Goal: Task Accomplishment & Management: Complete application form

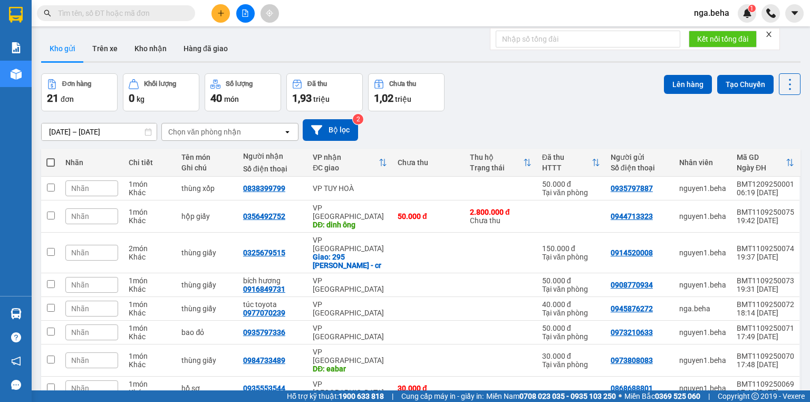
click at [126, 15] on input "text" at bounding box center [120, 13] width 124 height 12
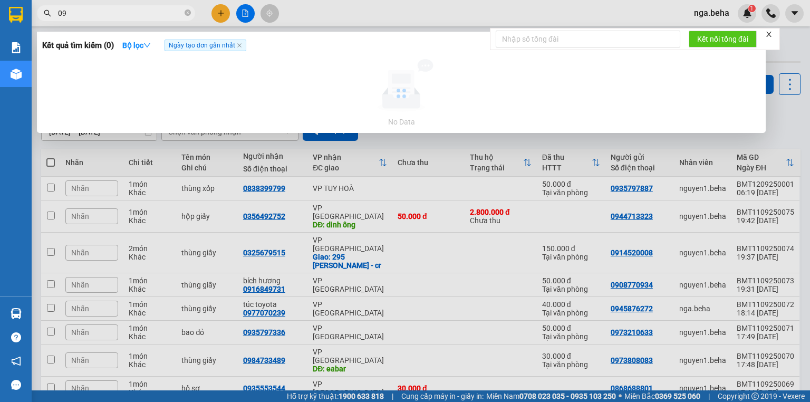
type input "0"
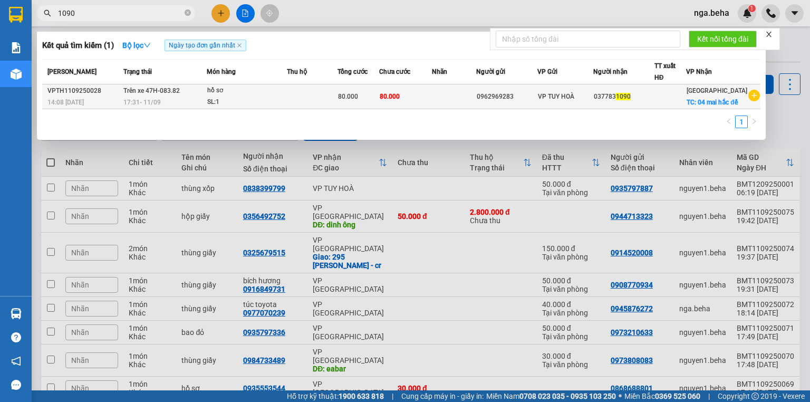
type input "1090"
click at [219, 109] on td "hồ sơ SL: 1" at bounding box center [247, 96] width 80 height 25
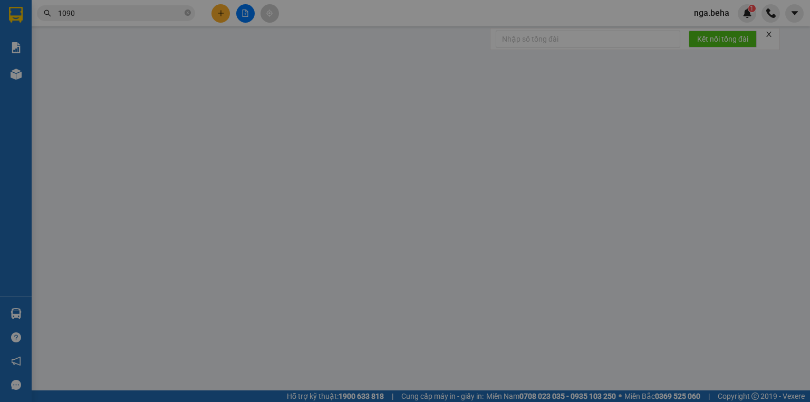
type input "0962969283"
type input "0377831090"
checkbox input "true"
type input "04 mai hắc đế"
type input "80.000"
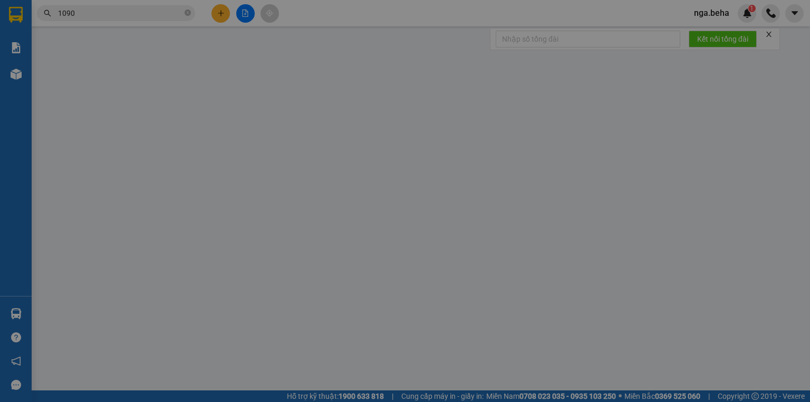
type input "80.000"
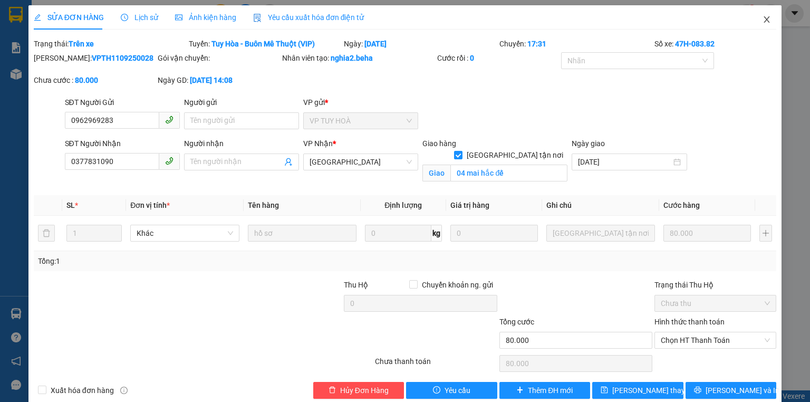
click at [762, 19] on icon "close" at bounding box center [766, 19] width 8 height 8
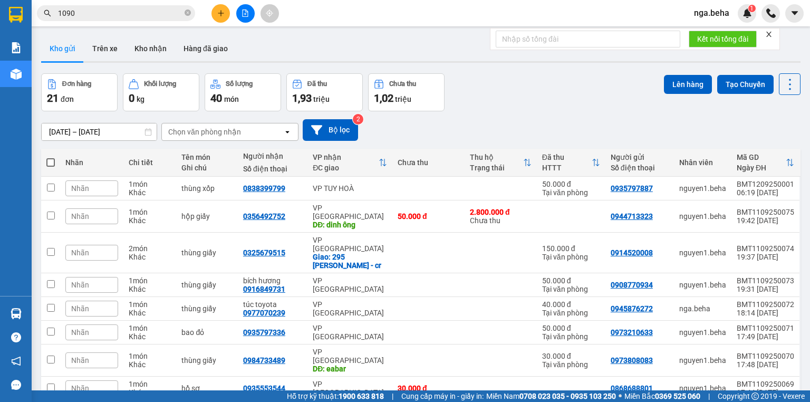
click at [249, 19] on button at bounding box center [245, 13] width 18 height 18
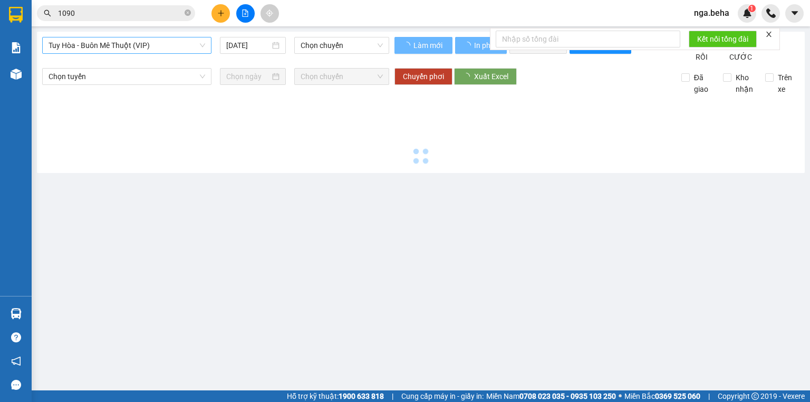
type input "[DATE]"
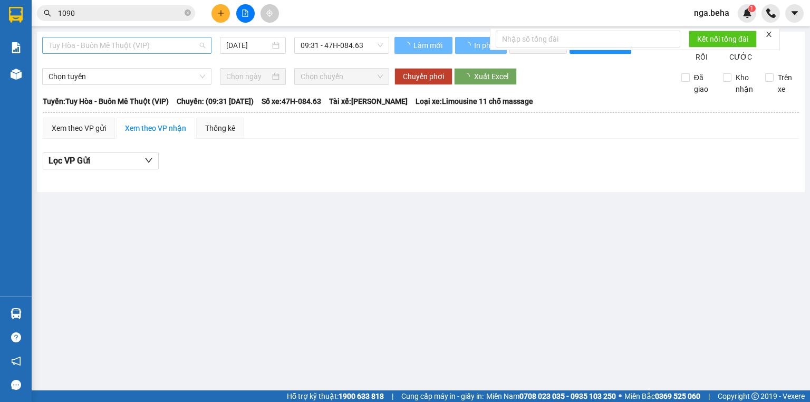
click at [133, 51] on span "Tuy Hòa - Buôn Mê Thuột (VIP)" at bounding box center [127, 45] width 157 height 16
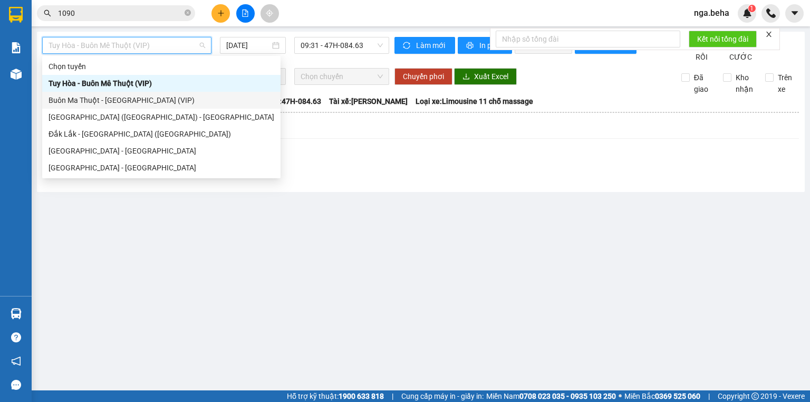
click at [131, 99] on div "Buôn Ma Thuột - [GEOGRAPHIC_DATA] (VIP)" at bounding box center [162, 100] width 226 height 12
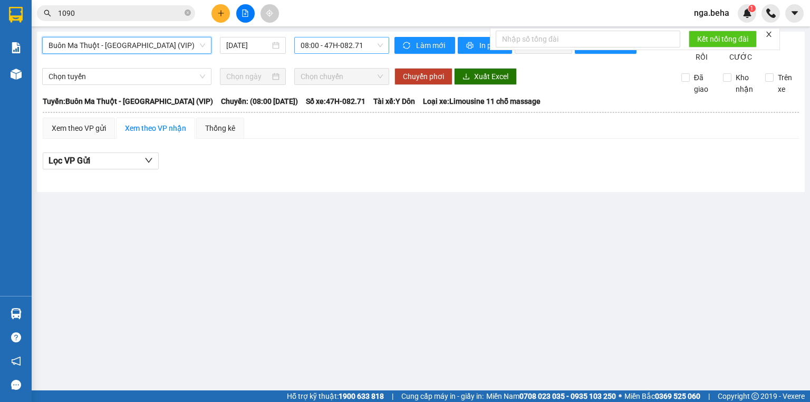
drag, startPoint x: 326, startPoint y: 36, endPoint x: 326, endPoint y: 41, distance: 5.3
click at [326, 38] on div "[GEOGRAPHIC_DATA] - [GEOGRAPHIC_DATA] (VIP) [GEOGRAPHIC_DATA] - [GEOGRAPHIC_DAT…" at bounding box center [421, 112] width 768 height 160
click at [330, 45] on span "08:00 - 47H-082.71" at bounding box center [342, 45] width 83 height 16
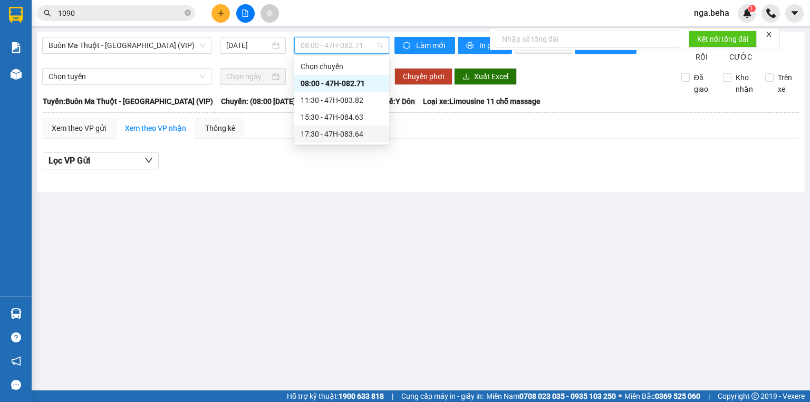
click at [336, 133] on div "17:30 - 47H-083.64" at bounding box center [342, 134] width 82 height 12
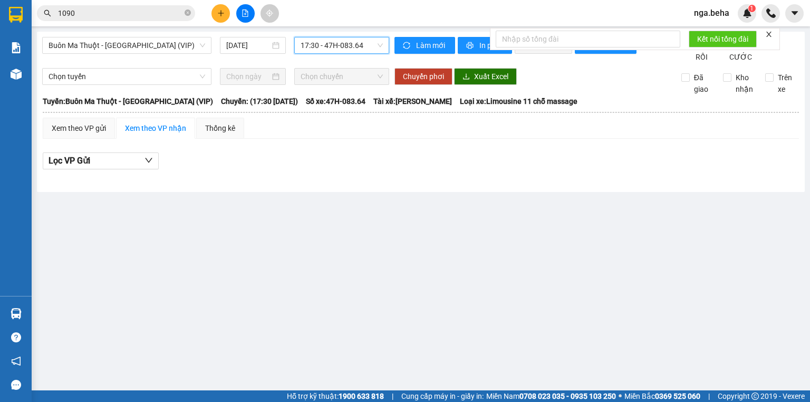
click at [251, 35] on div "Buôn Ma Thuột - [GEOGRAPHIC_DATA] (VIP) [DATE] 17:30 17:30 - 47H-083.64 Làm mới…" at bounding box center [421, 112] width 768 height 160
click at [254, 43] on input "[DATE]" at bounding box center [247, 46] width 43 height 12
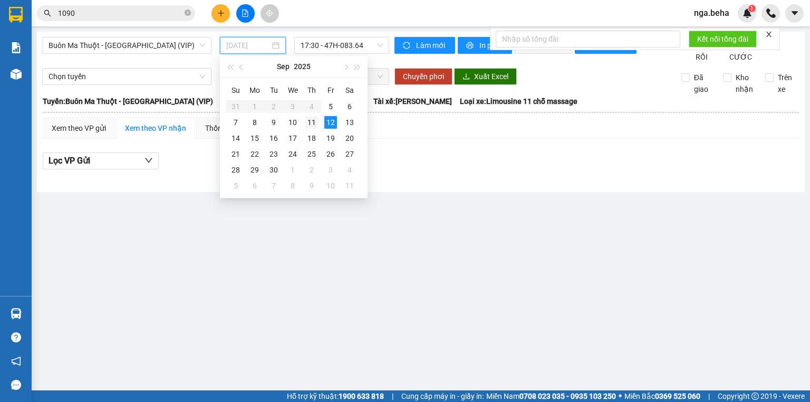
click at [313, 117] on div "11" at bounding box center [311, 122] width 13 height 13
type input "[DATE]"
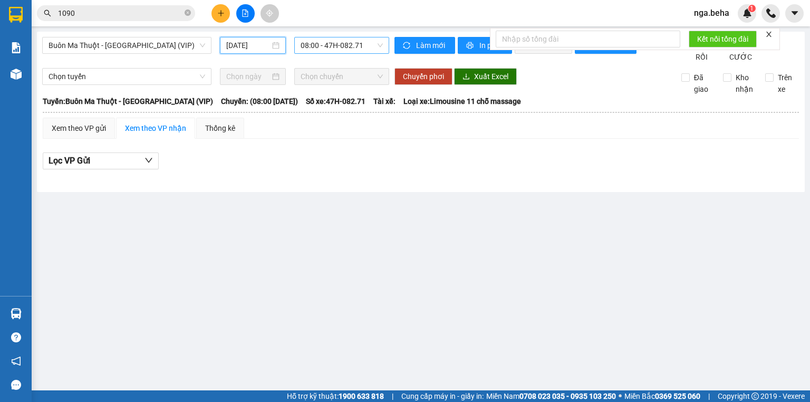
drag, startPoint x: 337, startPoint y: 41, endPoint x: 338, endPoint y: 47, distance: 6.4
click at [337, 43] on span "08:00 - 47H-082.71" at bounding box center [342, 45] width 83 height 16
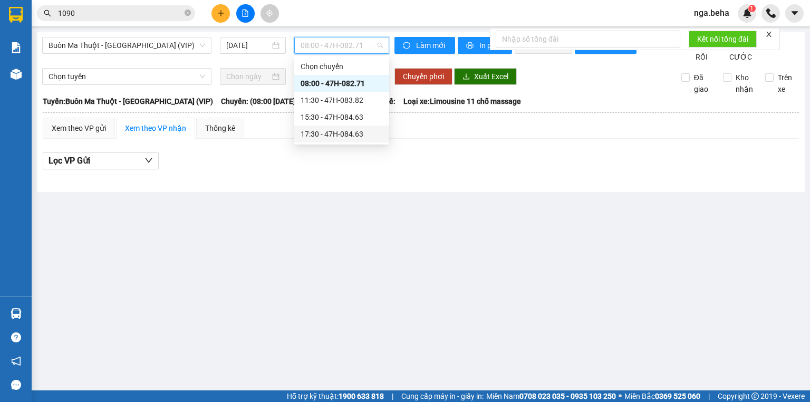
click at [340, 128] on div "17:30 - 47H-084.63" at bounding box center [341, 133] width 95 height 17
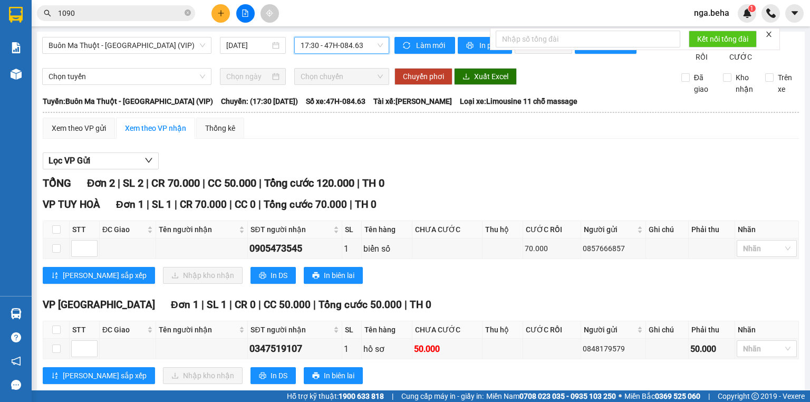
click at [142, 34] on div "[GEOGRAPHIC_DATA] - [GEOGRAPHIC_DATA] (VIP) [DATE] 17:30 17:30 - 47H-084.63 Làm…" at bounding box center [421, 220] width 768 height 376
click at [146, 49] on span "Buôn Ma Thuột - [GEOGRAPHIC_DATA] (VIP)" at bounding box center [127, 45] width 157 height 16
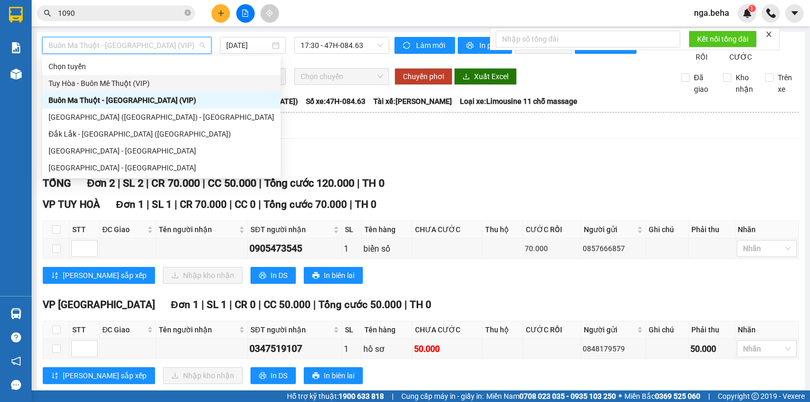
click at [129, 82] on div "Tuy Hòa - Buôn Mê Thuột (VIP)" at bounding box center [162, 84] width 226 height 12
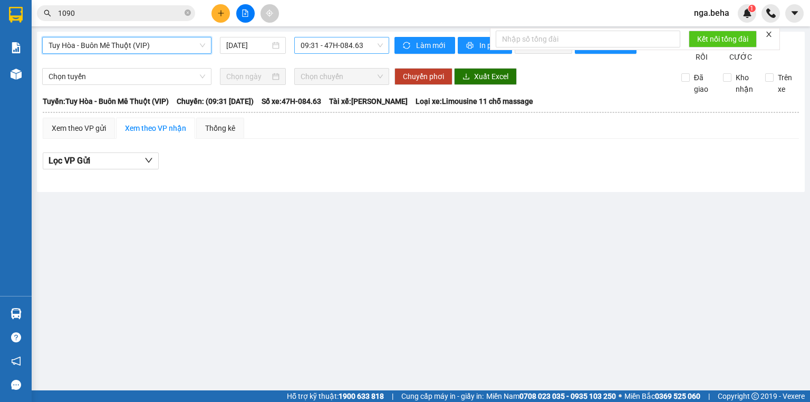
click at [341, 40] on span "09:31 - 47H-084.63" at bounding box center [342, 45] width 83 height 16
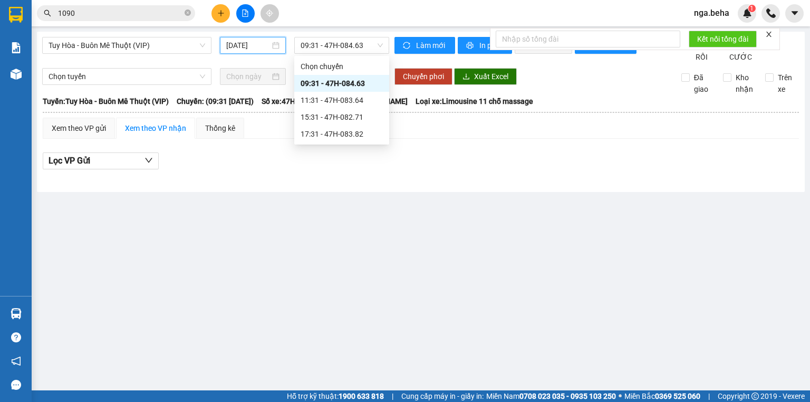
click at [251, 45] on input "[DATE]" at bounding box center [247, 46] width 43 height 12
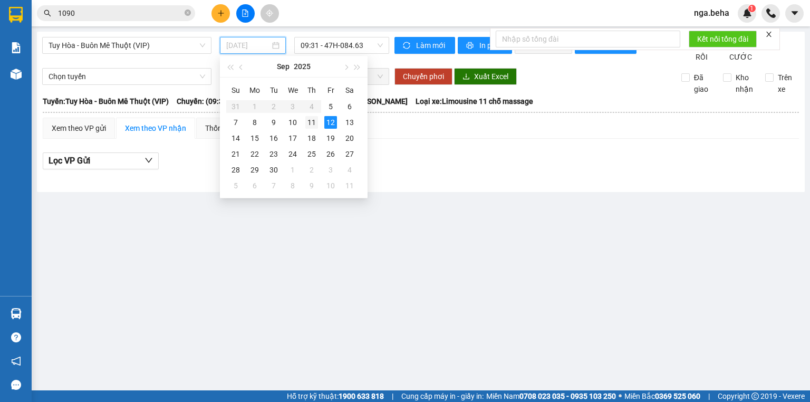
click at [314, 122] on div "11" at bounding box center [311, 122] width 13 height 13
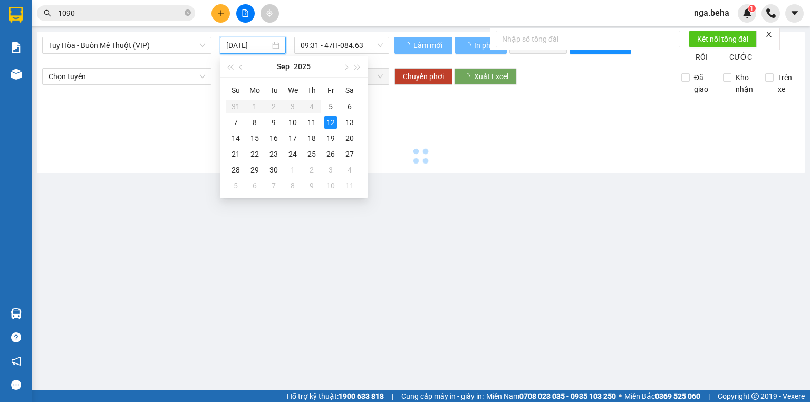
type input "[DATE]"
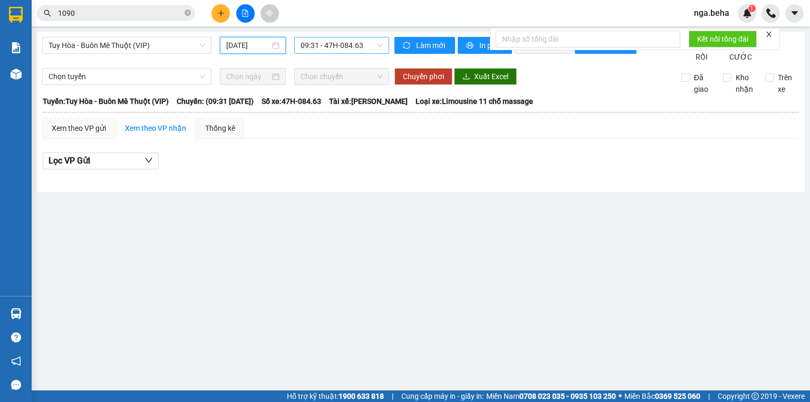
click at [331, 44] on span "09:31 - 47H-084.63" at bounding box center [342, 45] width 83 height 16
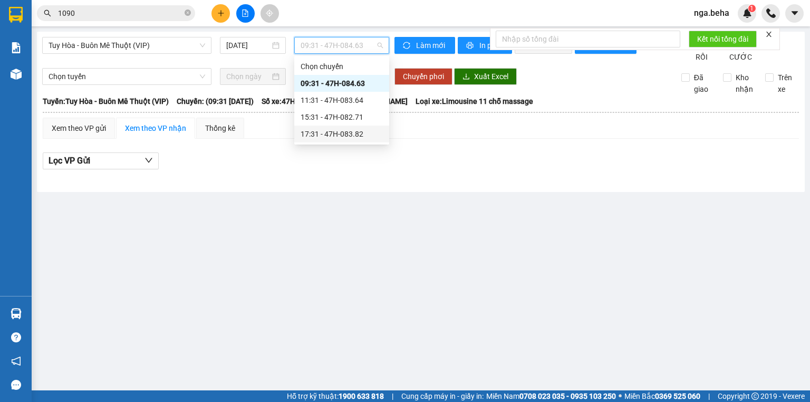
click at [337, 134] on div "17:31 - 47H-083.82" at bounding box center [342, 134] width 82 height 12
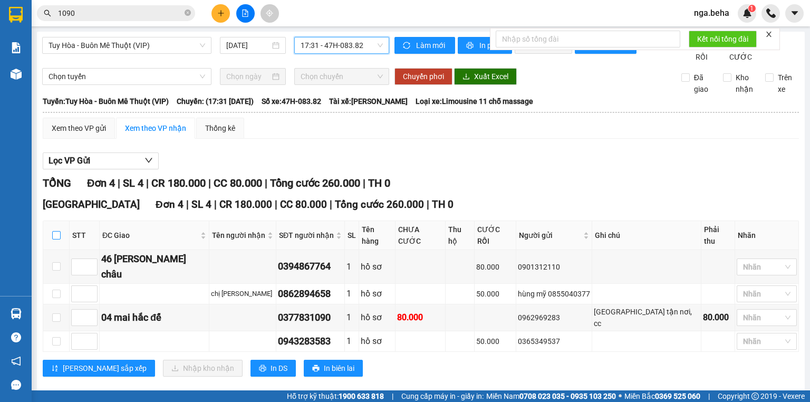
click at [55, 239] on input "checkbox" at bounding box center [56, 235] width 8 height 8
checkbox input "true"
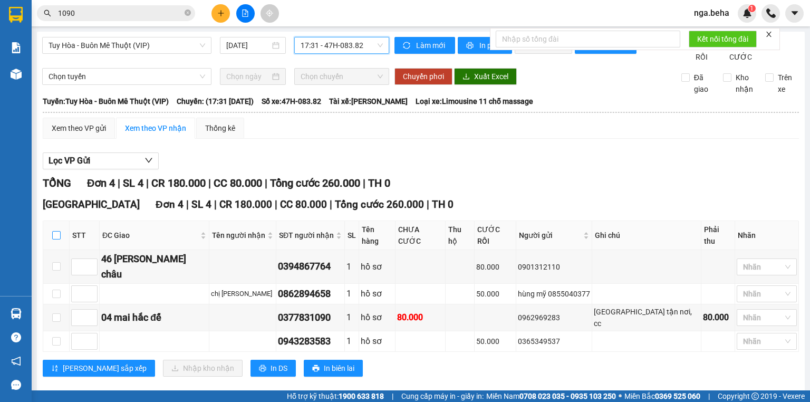
checkbox input "true"
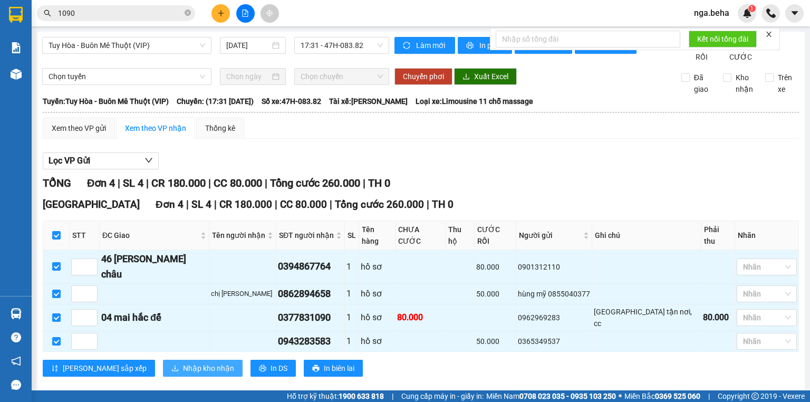
click at [183, 362] on span "Nhập kho nhận" at bounding box center [208, 368] width 51 height 12
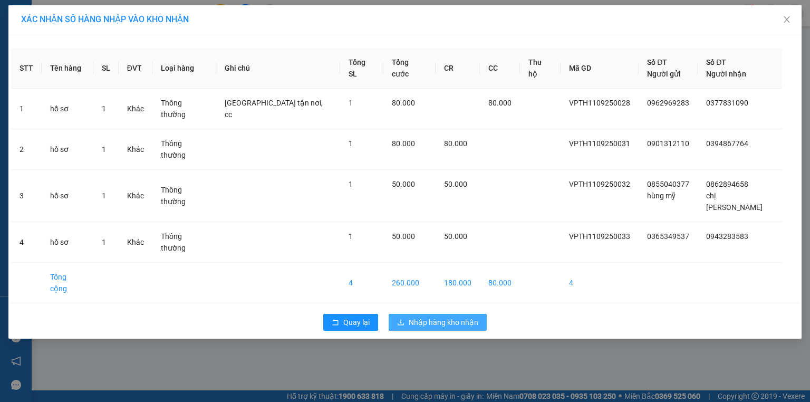
click at [434, 316] on span "Nhập hàng kho nhận" at bounding box center [444, 322] width 70 height 12
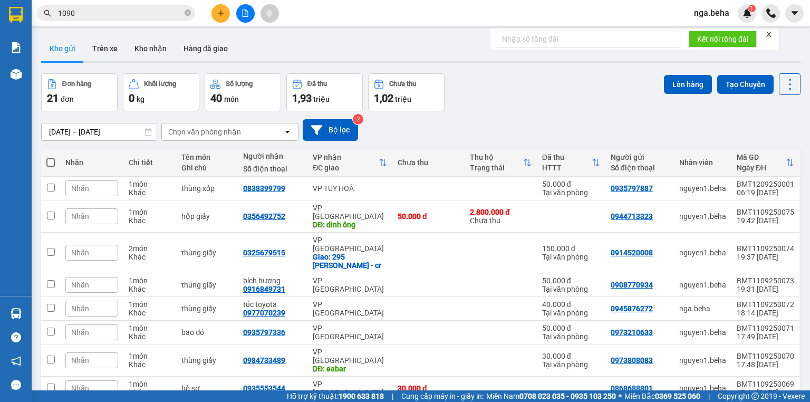
click at [80, 11] on input "1090" at bounding box center [120, 13] width 124 height 12
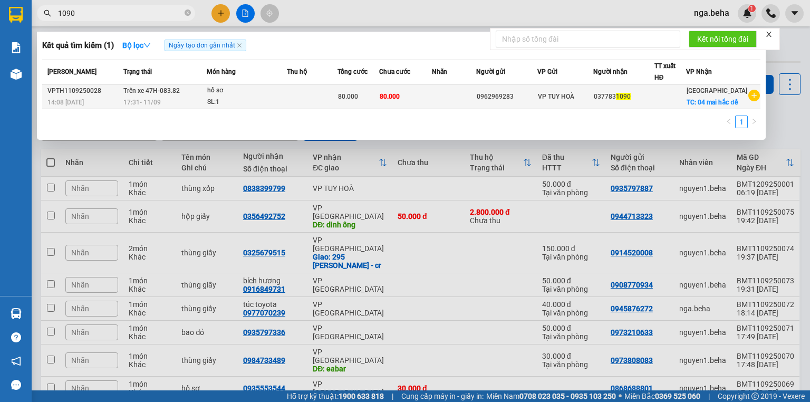
click at [292, 99] on td at bounding box center [312, 96] width 51 height 25
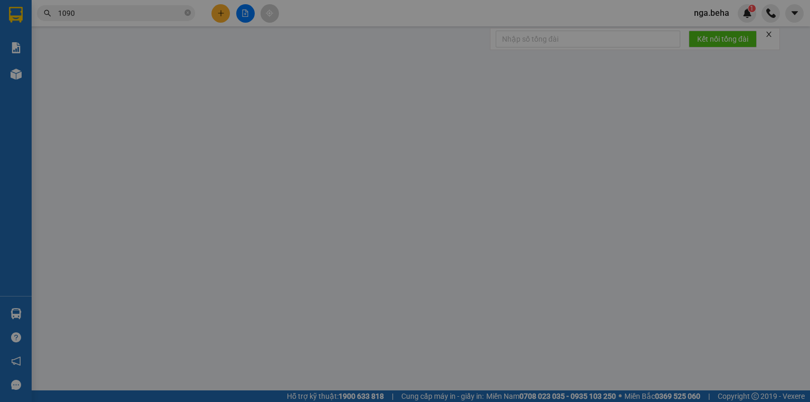
type input "0962969283"
type input "0377831090"
checkbox input "true"
type input "04 mai hắc đế"
type input "80.000"
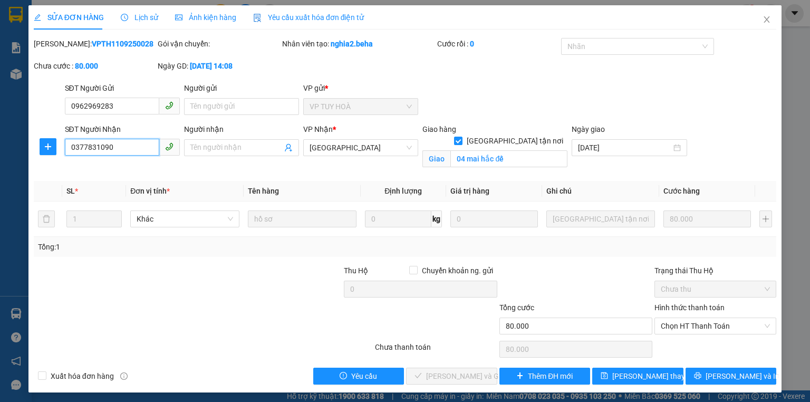
click at [127, 147] on input "0377831090" at bounding box center [112, 147] width 94 height 17
click at [708, 327] on span "Chọn HT Thanh Toán" at bounding box center [715, 326] width 109 height 16
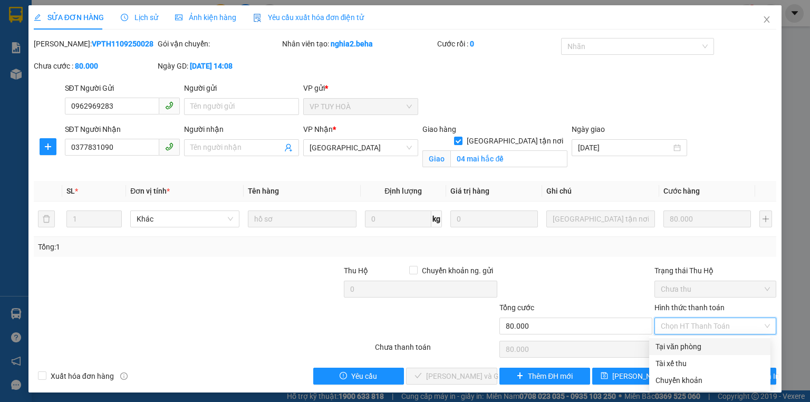
click at [683, 345] on div "Tại văn phòng" at bounding box center [709, 347] width 109 height 12
type input "0"
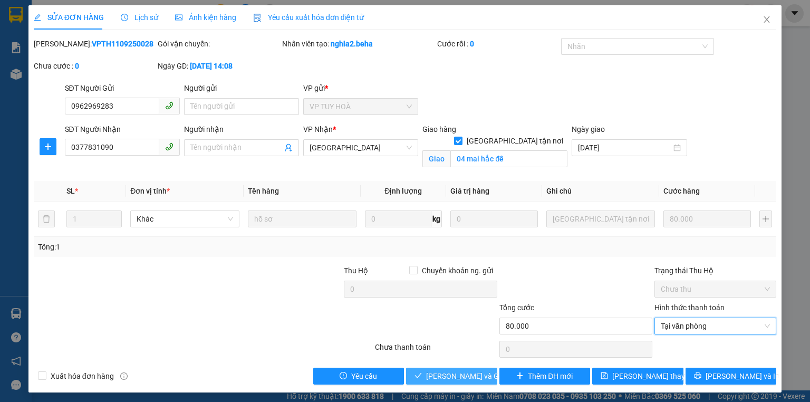
click at [447, 370] on span "[PERSON_NAME] và Giao hàng" at bounding box center [476, 376] width 101 height 12
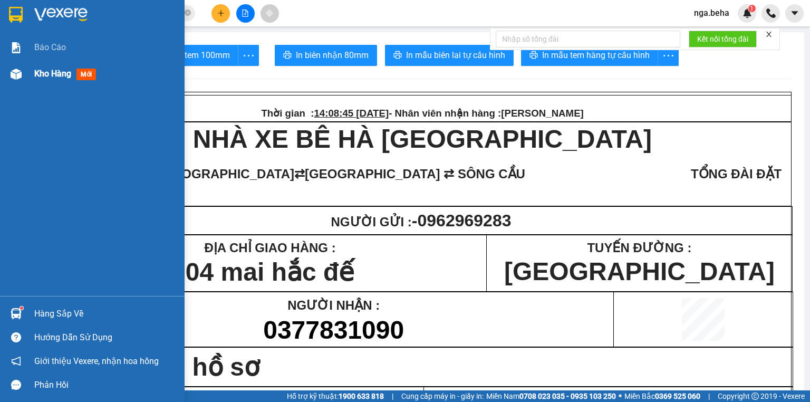
click at [18, 74] on img at bounding box center [16, 74] width 11 height 11
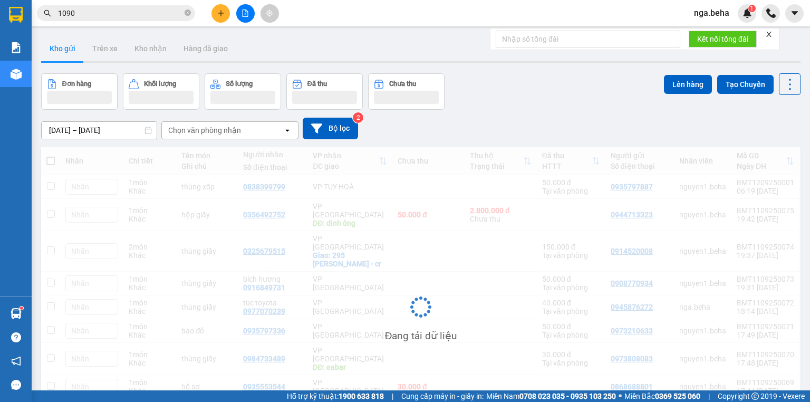
click at [224, 13] on icon "plus" at bounding box center [220, 12] width 7 height 7
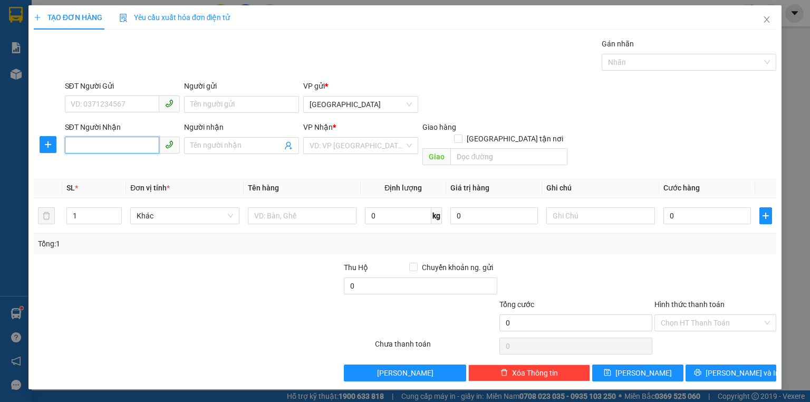
click at [110, 142] on input "SĐT Người Nhận" at bounding box center [112, 145] width 94 height 17
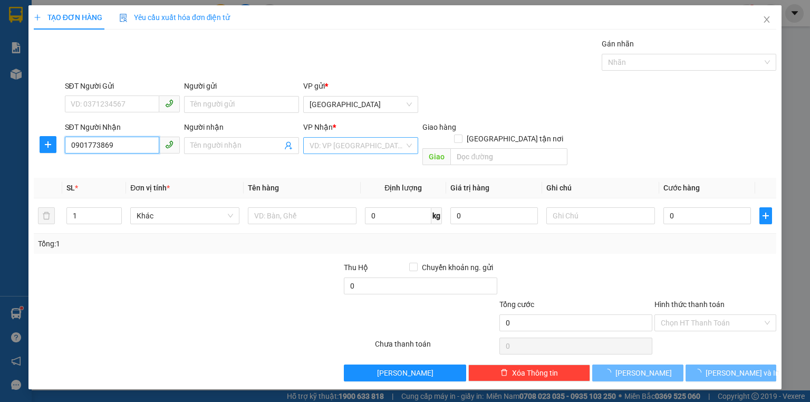
type input "0901773869"
click at [392, 141] on input "search" at bounding box center [356, 146] width 95 height 16
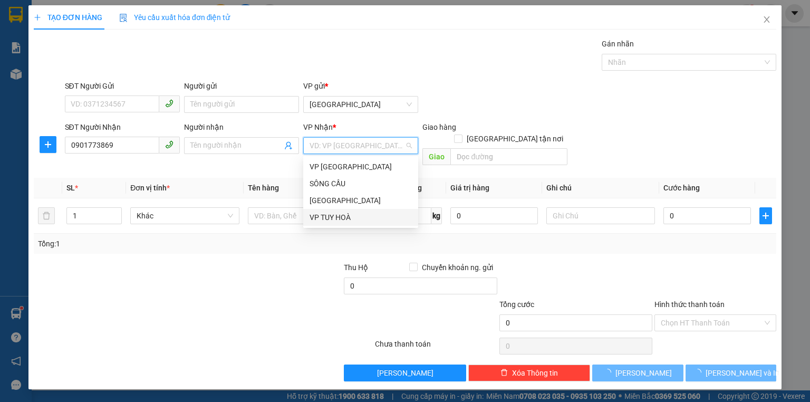
click at [353, 220] on div "VP TUY HOÀ" at bounding box center [360, 217] width 102 height 12
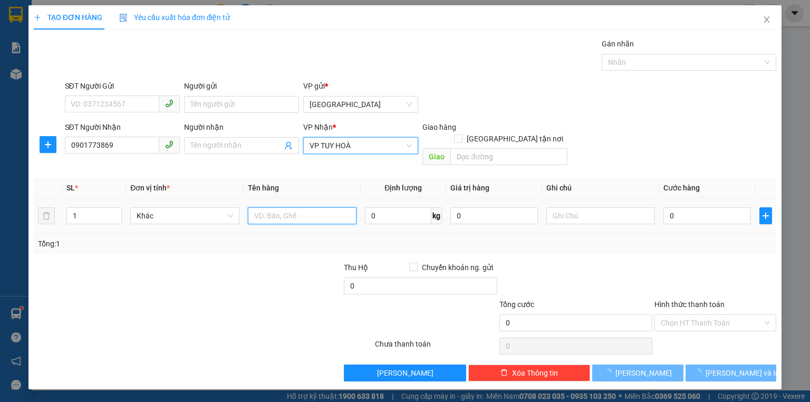
click at [283, 210] on input "text" at bounding box center [302, 215] width 109 height 17
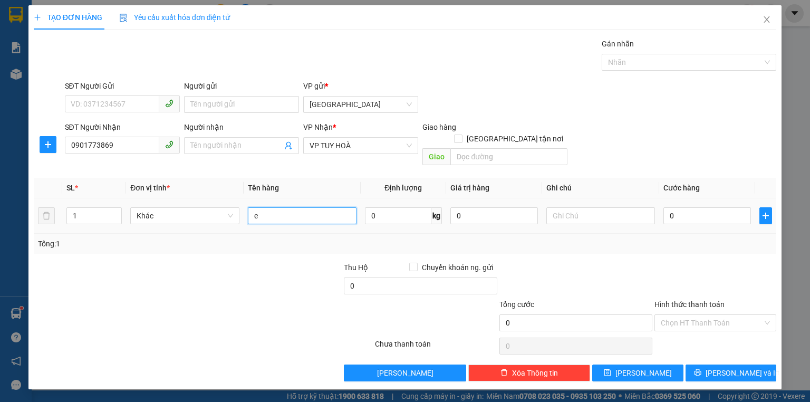
type input "e"
type input "x"
type input "e"
type input "xe dream"
click at [695, 207] on input "0" at bounding box center [707, 215] width 88 height 17
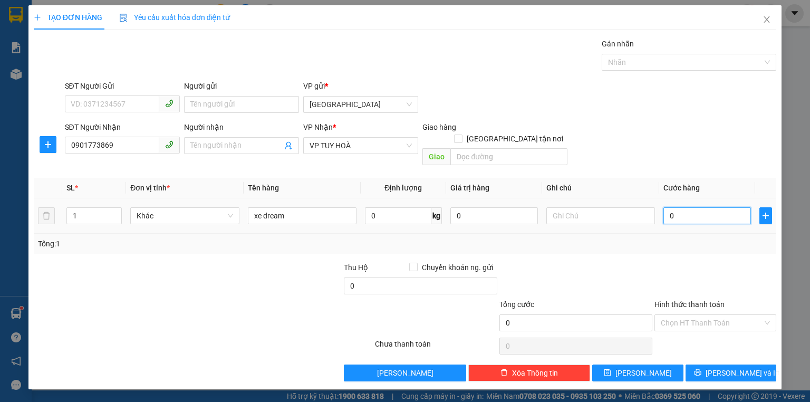
type input "2"
type input "25"
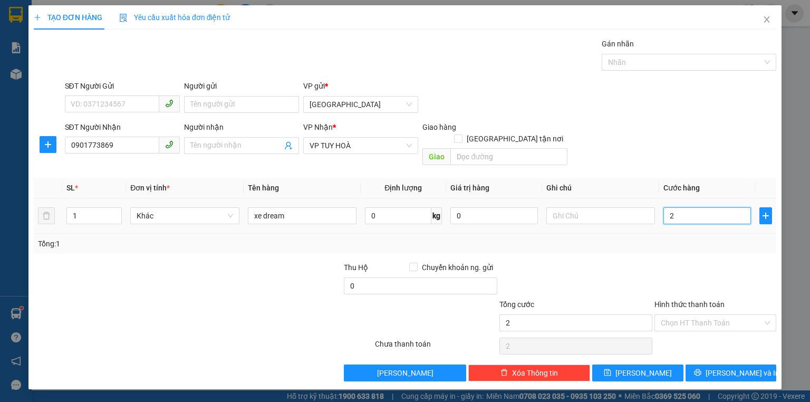
type input "25"
type input "250"
type input "2.500"
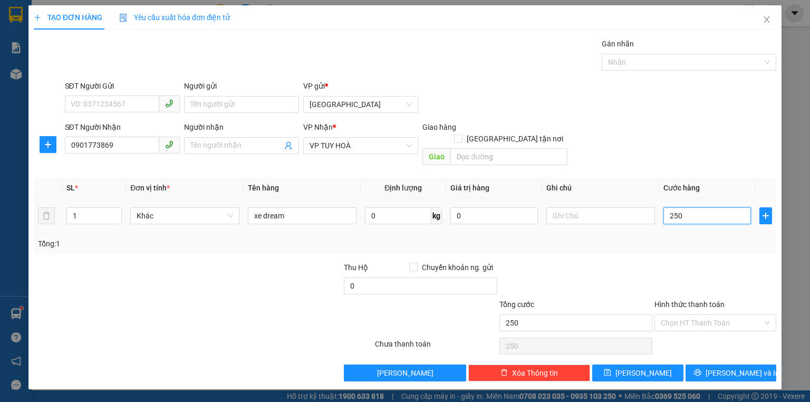
type input "2.500"
type input "25.000"
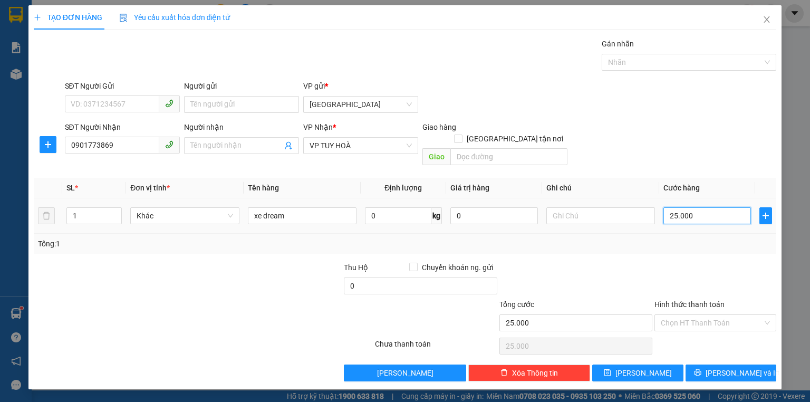
type input "250.000"
click at [688, 315] on input "Hình thức thanh toán" at bounding box center [712, 323] width 102 height 16
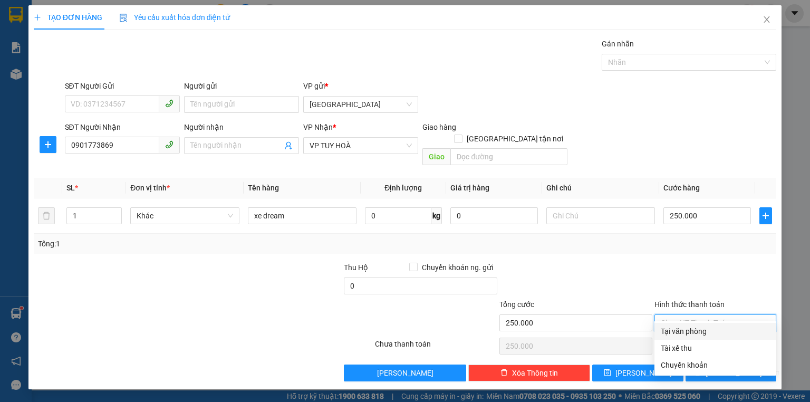
click at [695, 330] on div "Tại văn phòng" at bounding box center [715, 331] width 109 height 12
type input "0"
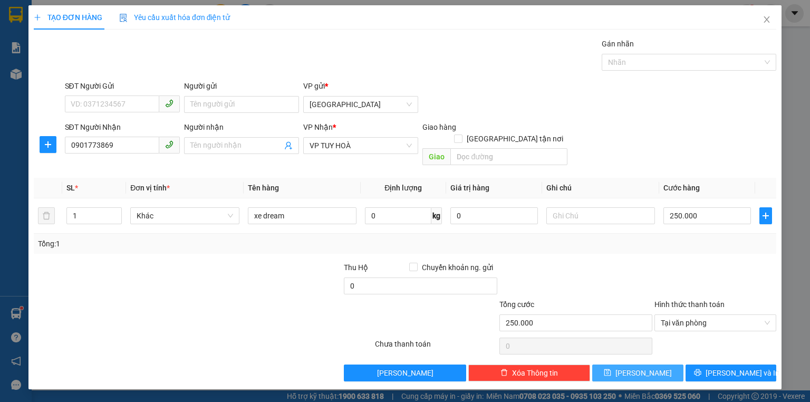
click at [647, 367] on span "[PERSON_NAME]" at bounding box center [643, 373] width 56 height 12
type input "0"
click at [768, 21] on icon "close" at bounding box center [766, 19] width 8 height 8
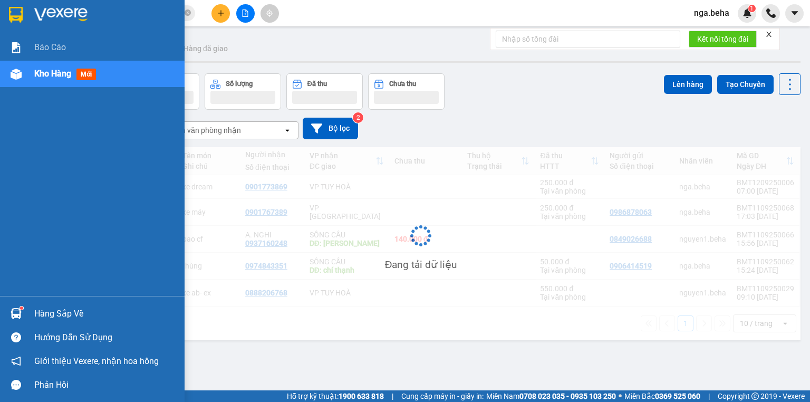
click at [29, 70] on div "Kho hàng mới" at bounding box center [92, 74] width 185 height 26
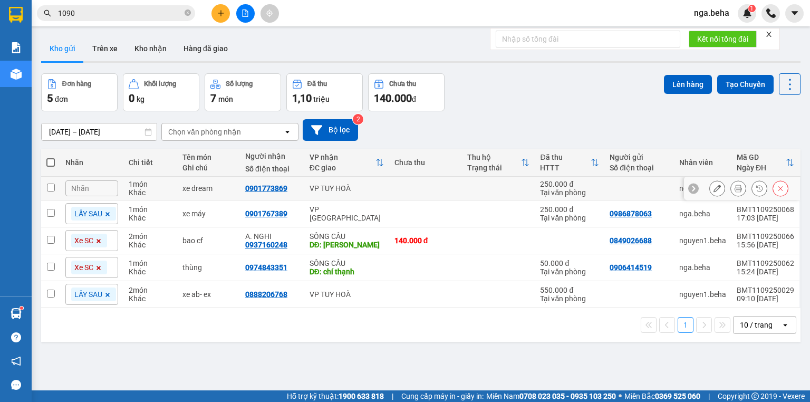
click at [713, 190] on icon at bounding box center [716, 188] width 7 height 7
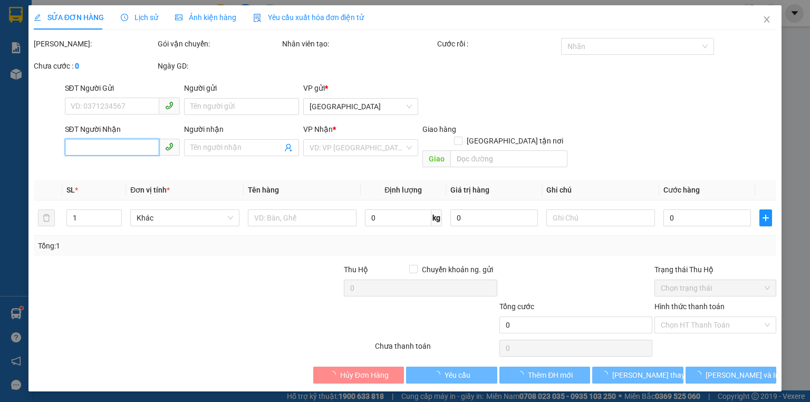
click at [142, 149] on input "SĐT Người Nhận" at bounding box center [112, 147] width 94 height 17
type input "0901773869"
type input "250.000"
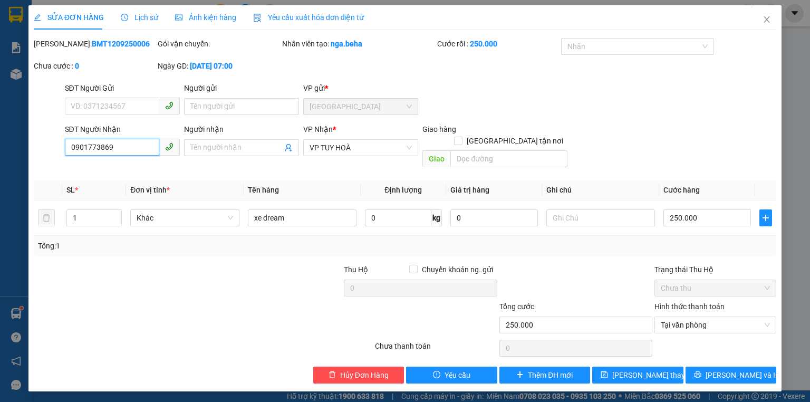
click at [105, 143] on input "0901773869" at bounding box center [112, 147] width 94 height 17
click at [766, 17] on icon "close" at bounding box center [766, 19] width 8 height 8
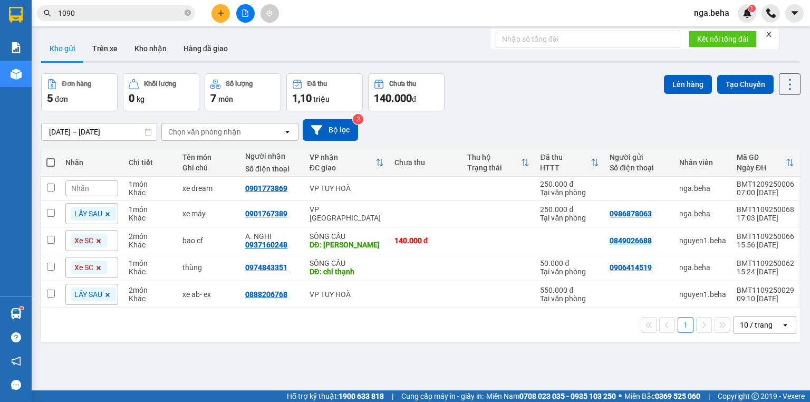
click at [382, 327] on div "1 10 / trang open" at bounding box center [420, 325] width 751 height 18
click at [713, 211] on icon at bounding box center [716, 213] width 7 height 7
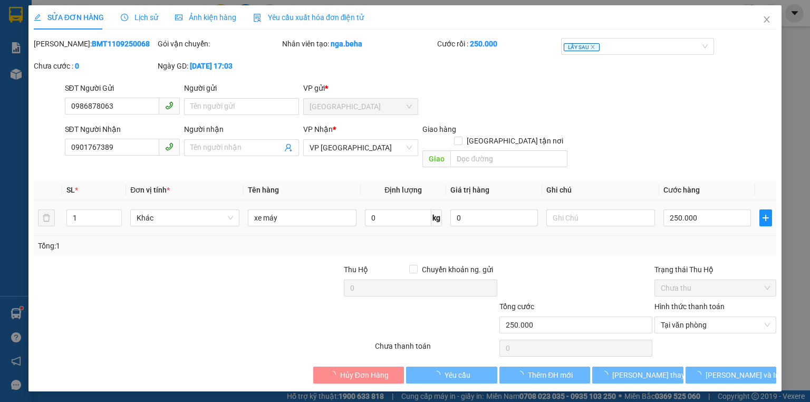
type input "0986878063"
type input "0901767389"
type input "250.000"
type input "0"
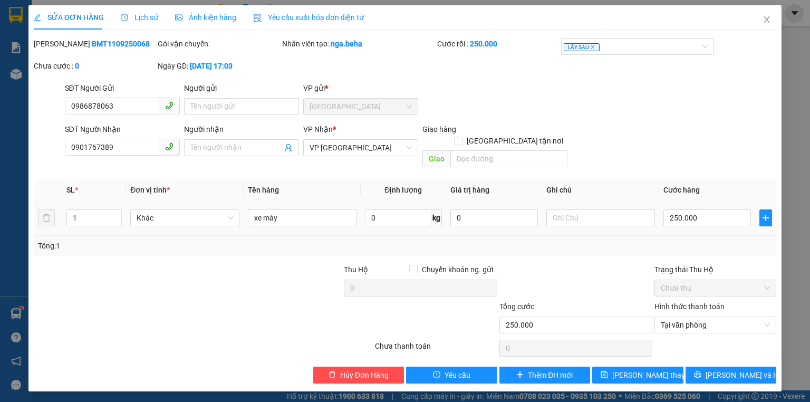
click at [150, 17] on span "Lịch sử" at bounding box center [139, 17] width 37 height 8
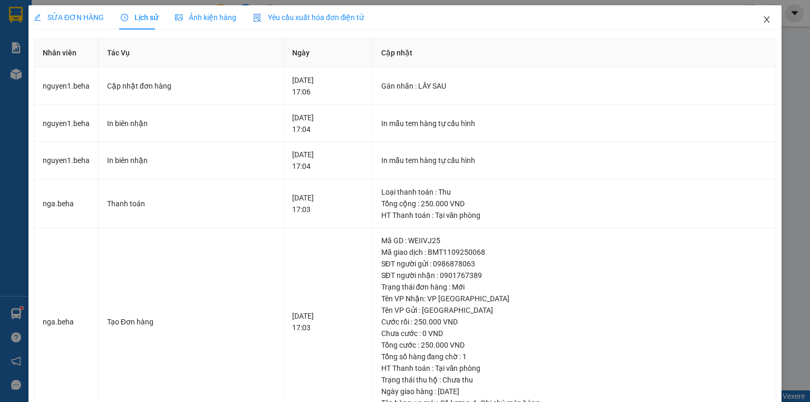
click at [764, 22] on icon "close" at bounding box center [766, 19] width 8 height 8
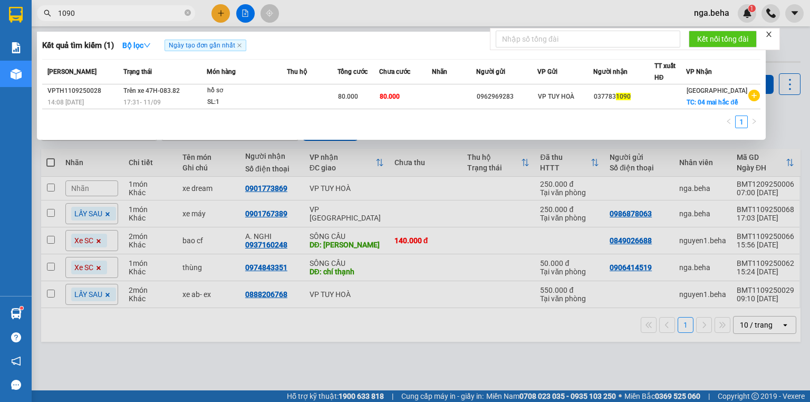
click at [143, 12] on input "1090" at bounding box center [120, 13] width 124 height 12
paste input "0978503657"
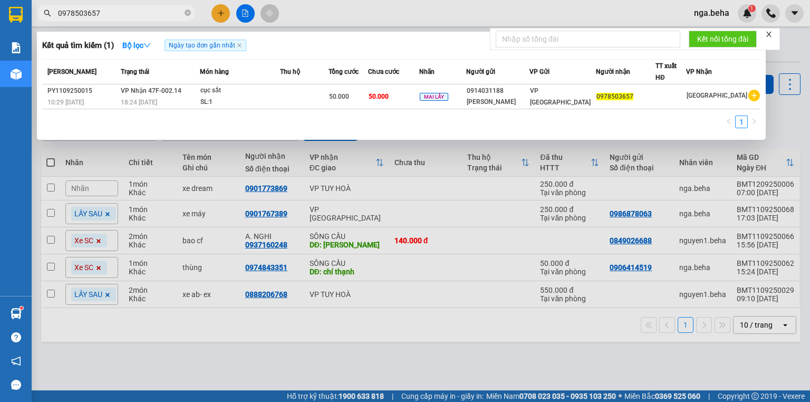
click at [139, 15] on input "0978503657" at bounding box center [120, 13] width 124 height 12
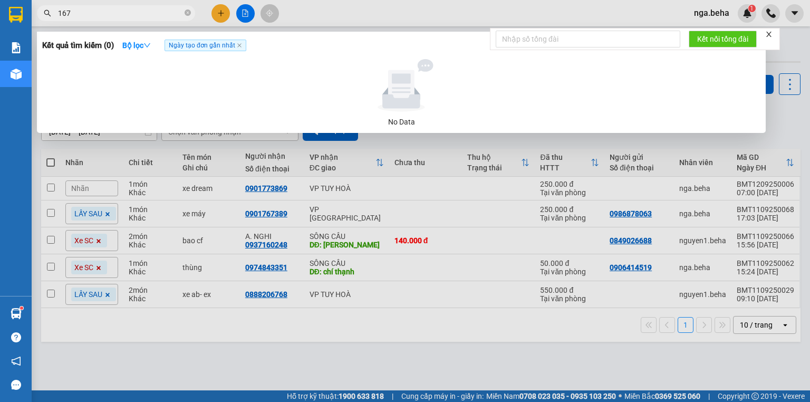
type input "167"
click at [243, 18] on div at bounding box center [405, 201] width 810 height 402
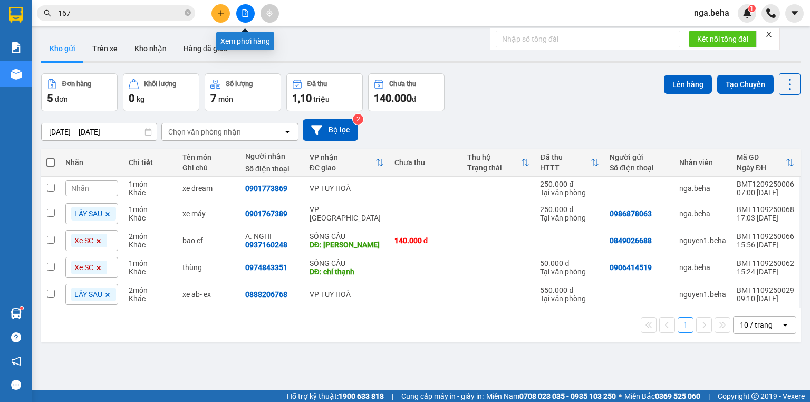
click at [243, 17] on button at bounding box center [245, 13] width 18 height 18
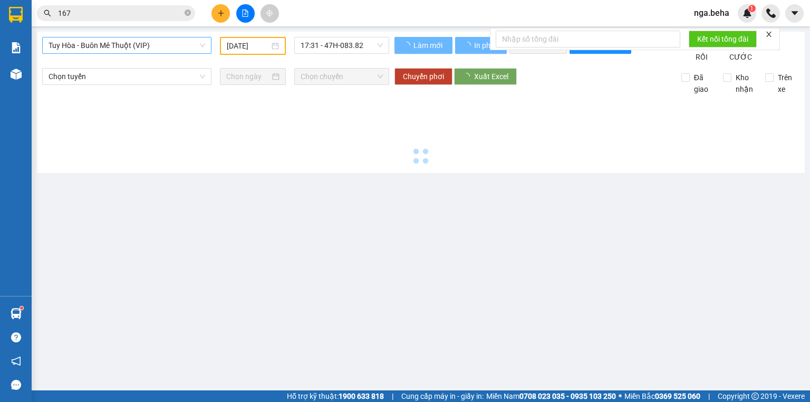
type input "[DATE]"
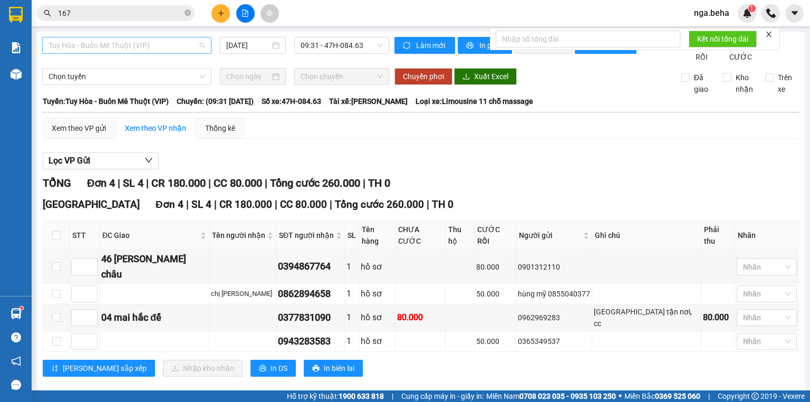
click at [139, 45] on span "Tuy Hòa - Buôn Mê Thuột (VIP)" at bounding box center [127, 45] width 157 height 16
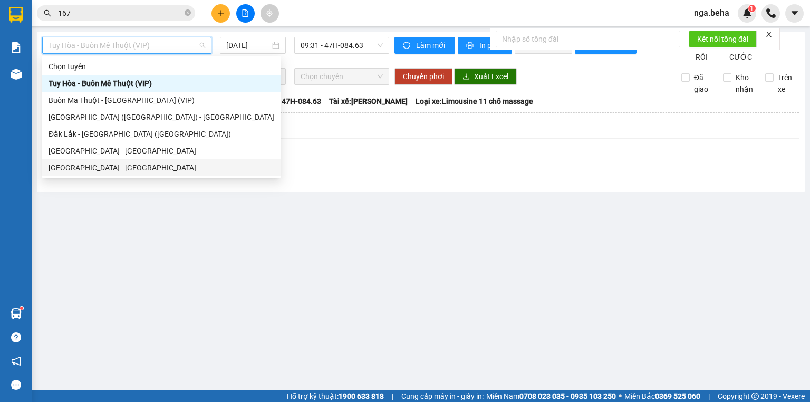
click at [110, 166] on div "[GEOGRAPHIC_DATA] - [GEOGRAPHIC_DATA]" at bounding box center [162, 168] width 226 height 12
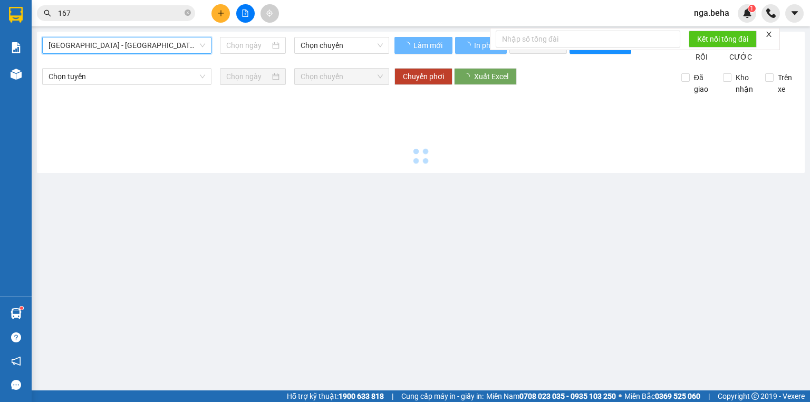
type input "[DATE]"
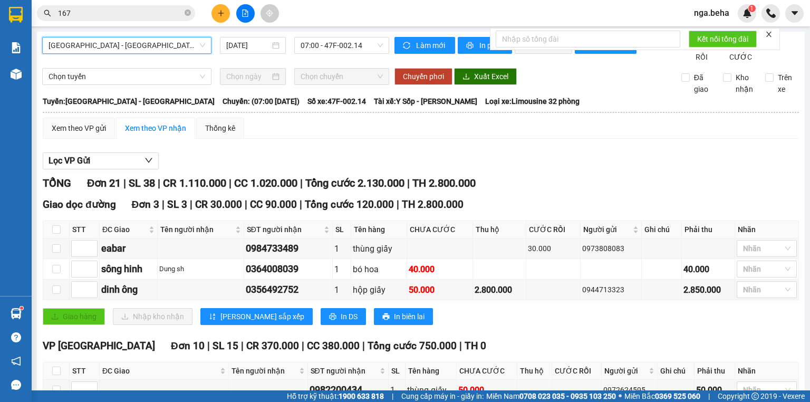
click at [107, 12] on input "167" at bounding box center [120, 13] width 124 height 12
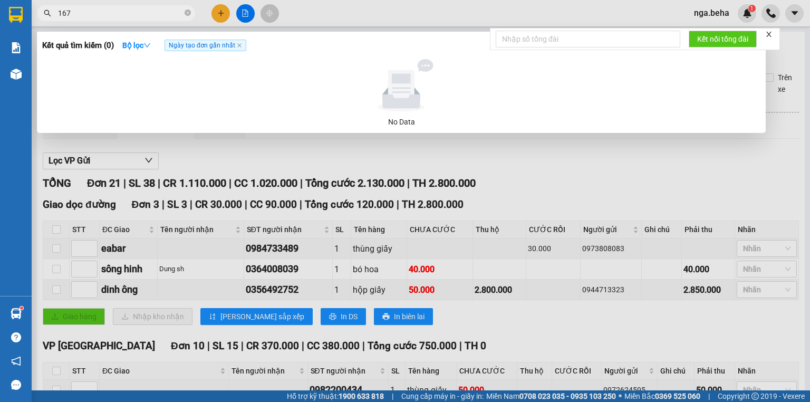
click at [107, 12] on input "167" at bounding box center [120, 13] width 124 height 12
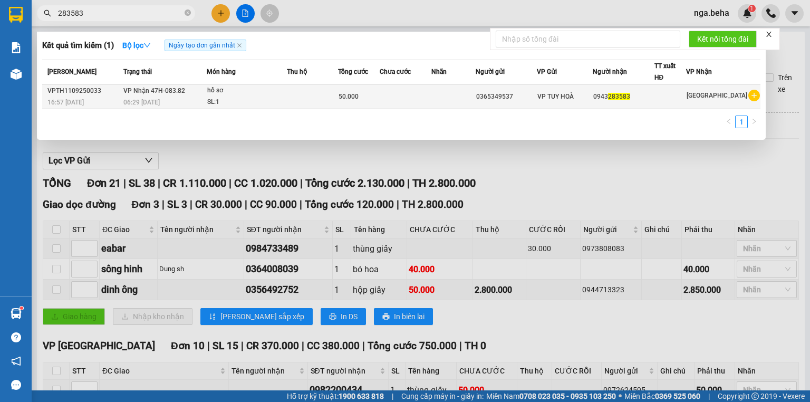
click at [224, 101] on div "SL: 1" at bounding box center [246, 102] width 79 height 12
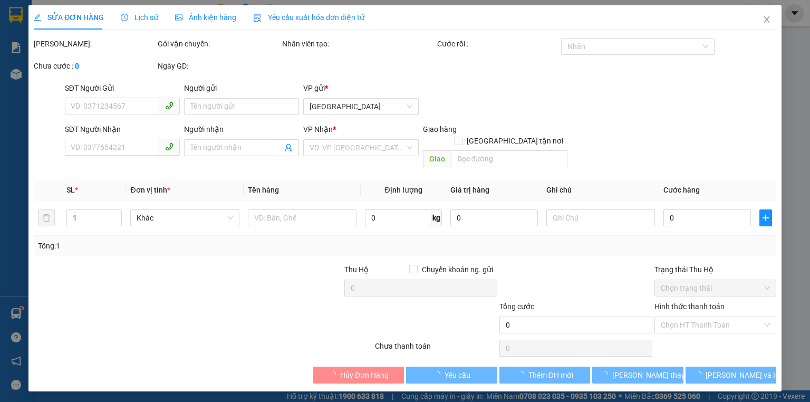
click at [146, 19] on span "Lịch sử" at bounding box center [139, 17] width 37 height 8
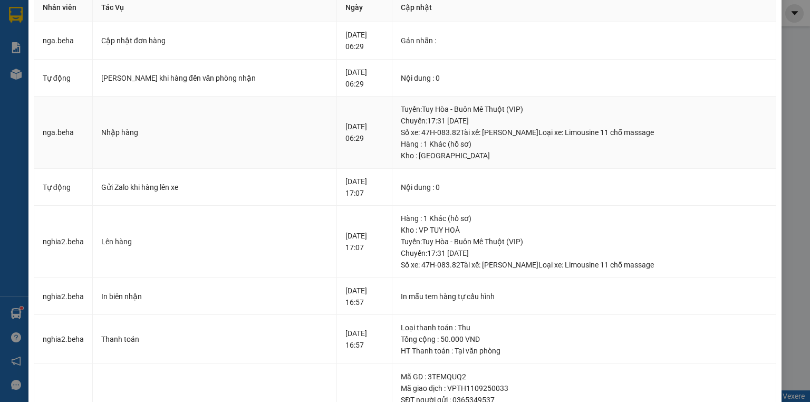
scroll to position [3, 0]
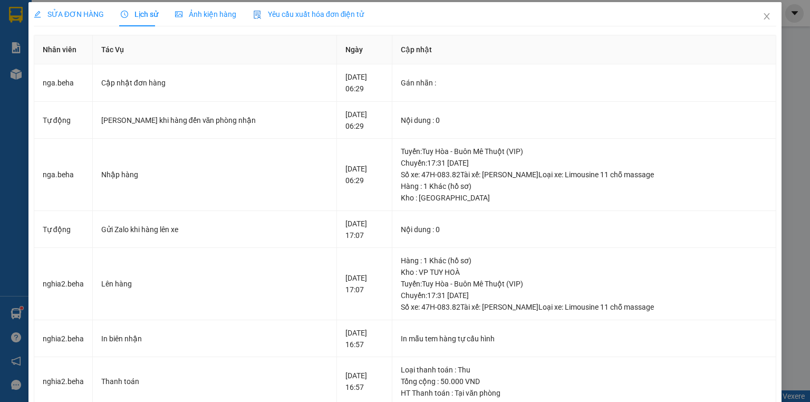
click at [192, 7] on div "Ảnh kiện hàng" at bounding box center [205, 14] width 61 height 24
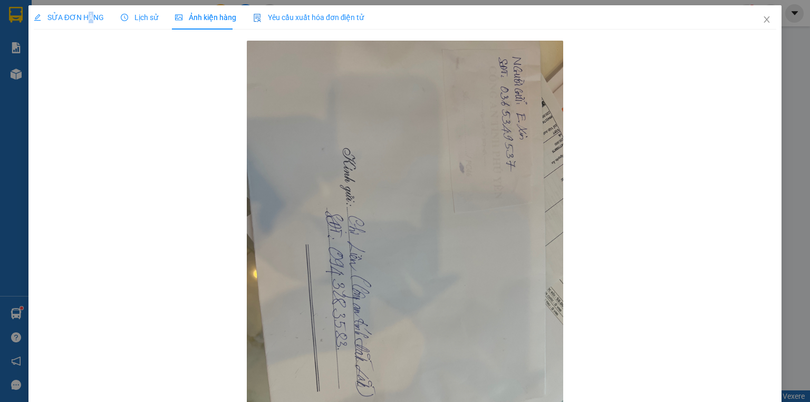
click at [89, 11] on div "SỬA ĐƠN HÀNG" at bounding box center [69, 17] width 70 height 24
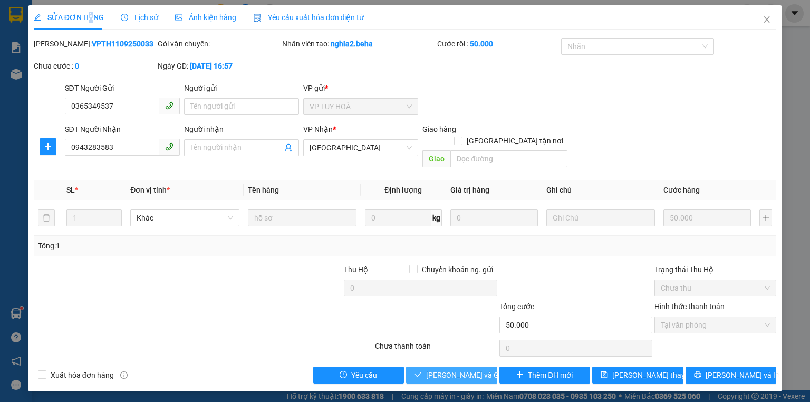
click at [445, 369] on span "[PERSON_NAME] và Giao hàng" at bounding box center [476, 375] width 101 height 12
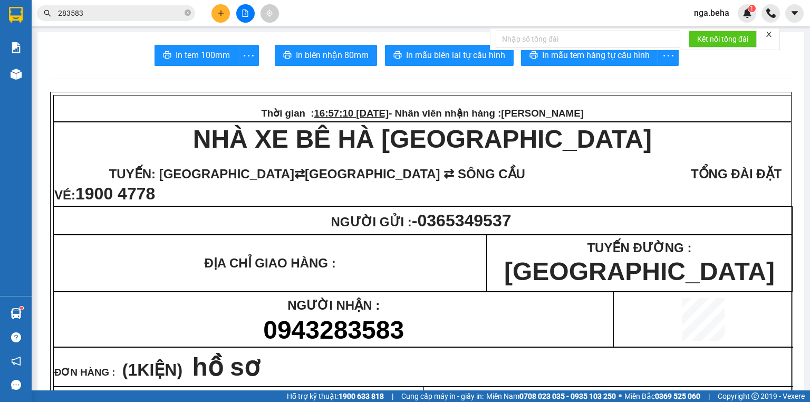
click at [140, 14] on input "283583" at bounding box center [120, 13] width 124 height 12
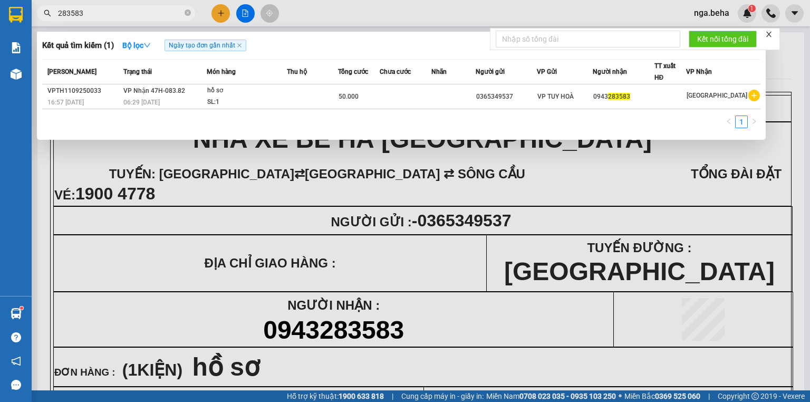
click at [139, 14] on input "283583" at bounding box center [120, 13] width 124 height 12
paste input "0367707114"
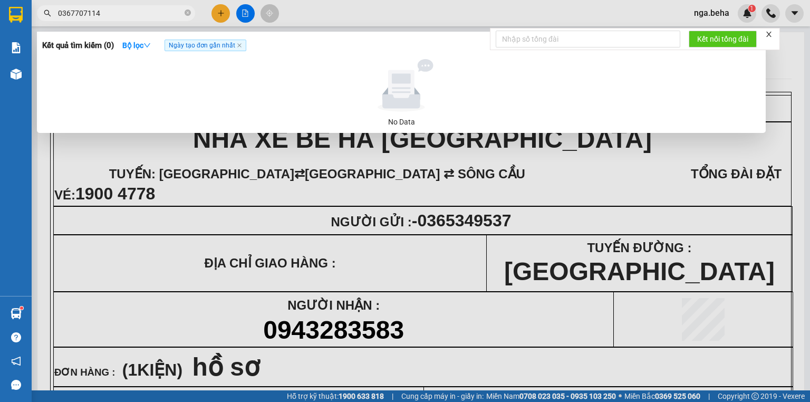
type input "0367707114"
click at [362, 57] on div "Kết quả tìm kiếm ( 0 ) Bộ lọc Ngày tạo đơn gần nhất No Data" at bounding box center [401, 82] width 729 height 101
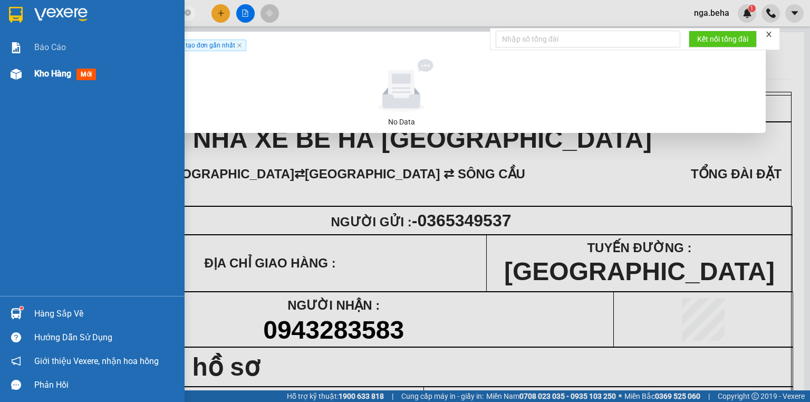
click at [21, 78] on img at bounding box center [16, 74] width 11 height 11
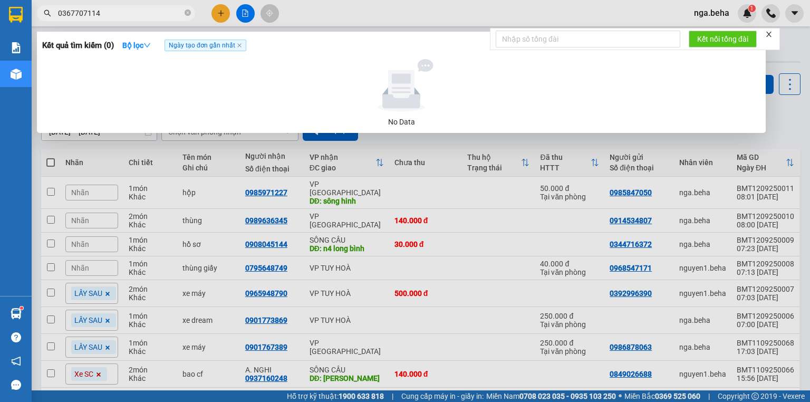
click at [520, 194] on div at bounding box center [405, 201] width 810 height 402
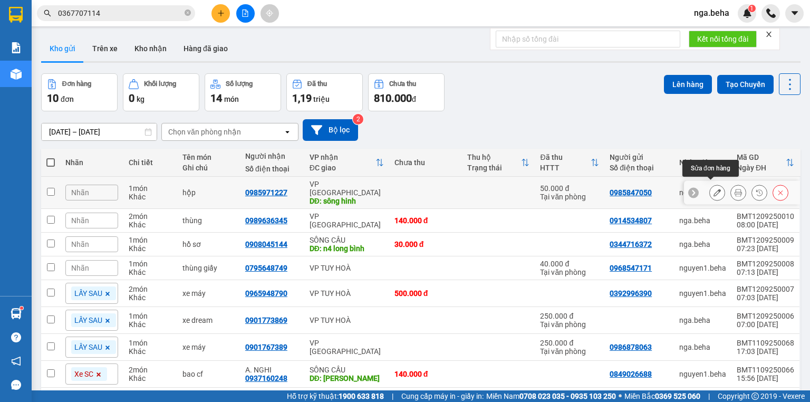
click at [713, 190] on icon at bounding box center [716, 192] width 7 height 7
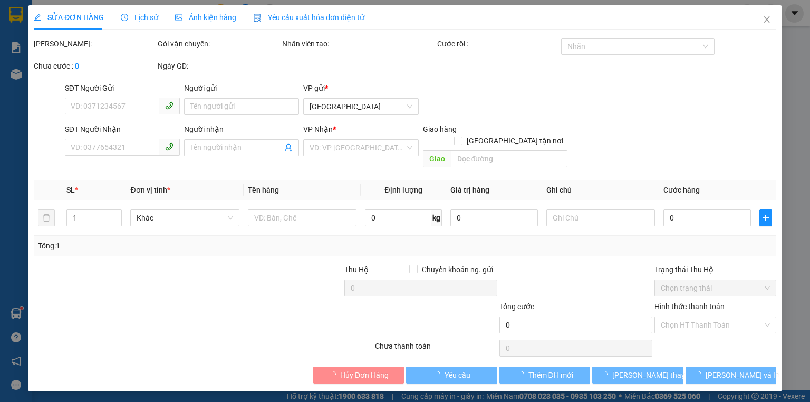
type input "0985847050"
type input "0985971227"
type input "sông hinh"
type input "50.000"
type input "0"
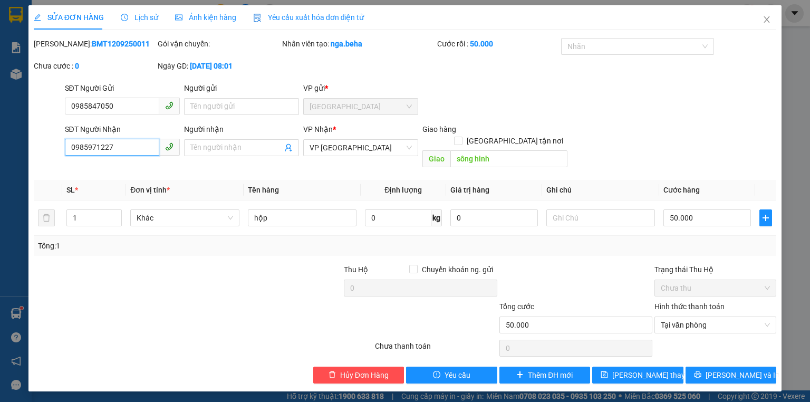
click at [130, 148] on input "0985971227" at bounding box center [112, 147] width 94 height 17
click at [775, 17] on span "Close" at bounding box center [767, 20] width 30 height 30
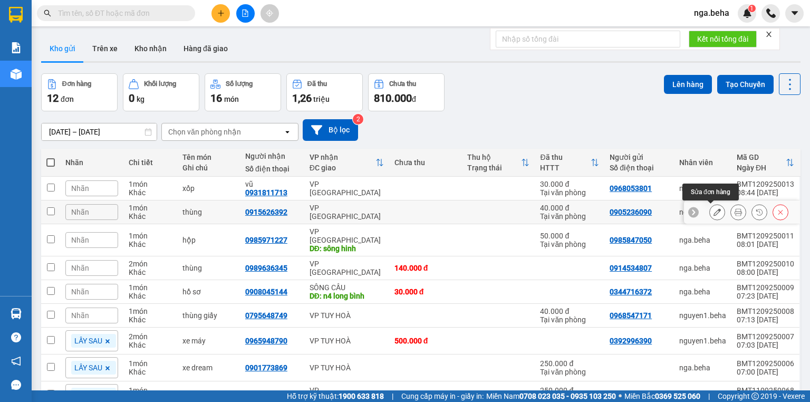
click at [713, 211] on icon at bounding box center [716, 211] width 7 height 7
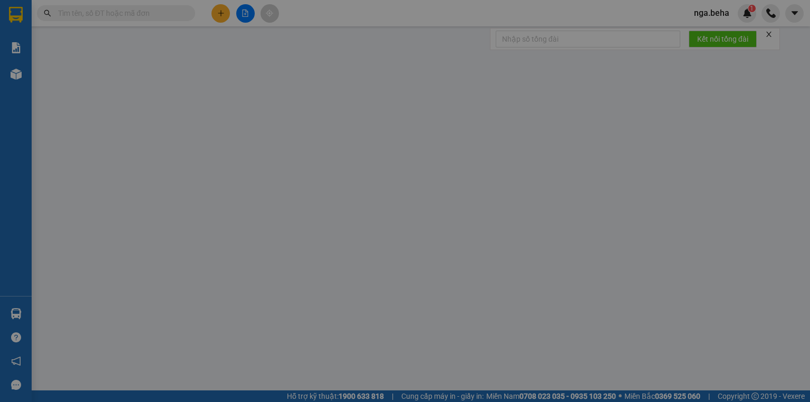
type input "0905236090"
type input "0915626392"
type input "40.000"
type input "0"
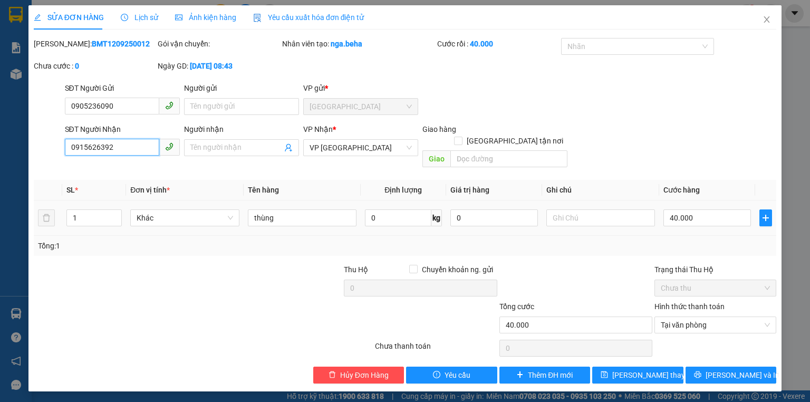
click at [129, 150] on input "0915626392" at bounding box center [112, 147] width 94 height 17
click at [763, 19] on icon "close" at bounding box center [766, 19] width 8 height 8
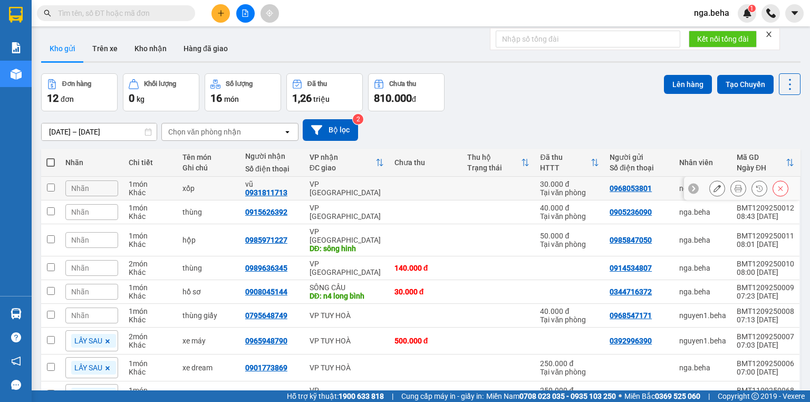
click at [713, 187] on icon at bounding box center [716, 188] width 7 height 7
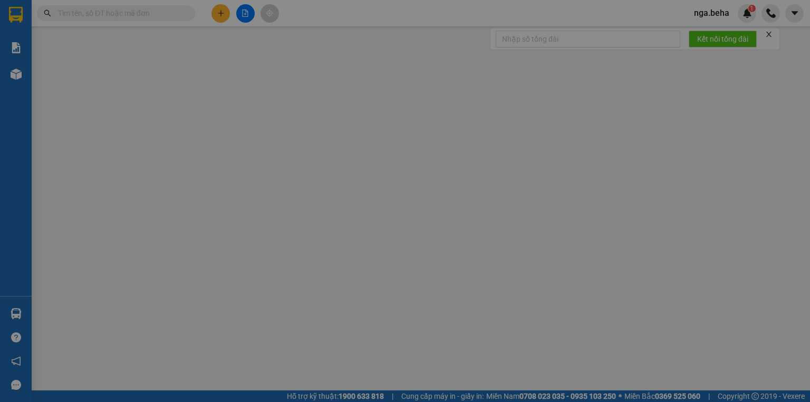
type input "0968053801"
type input "0931811713"
type input "vũ"
type input "30.000"
type input "0"
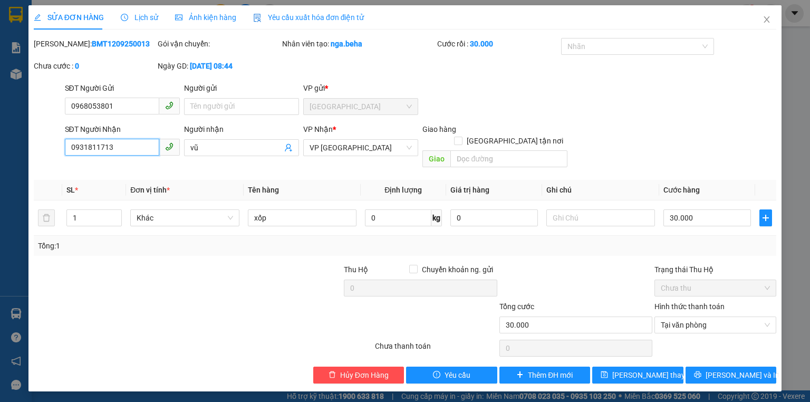
click at [131, 143] on input "0931811713" at bounding box center [112, 147] width 94 height 17
click at [765, 19] on icon "close" at bounding box center [766, 19] width 8 height 8
